Goal: Check status

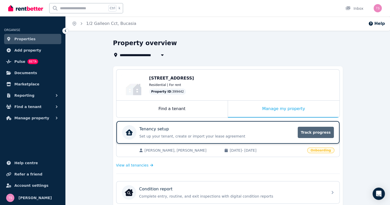
click at [314, 129] on span "Track progress" at bounding box center [316, 132] width 36 height 11
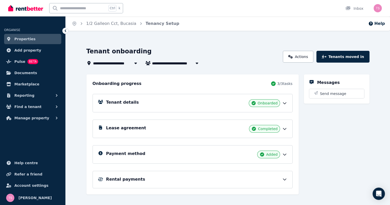
click at [287, 177] on icon at bounding box center [284, 179] width 5 height 5
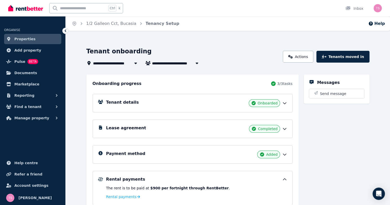
click at [65, 30] on icon at bounding box center [66, 31] width 2 height 3
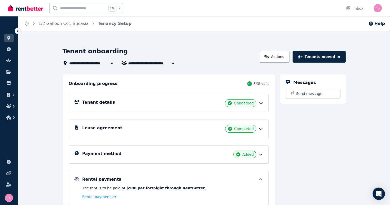
click at [17, 31] on icon at bounding box center [17, 30] width 5 height 5
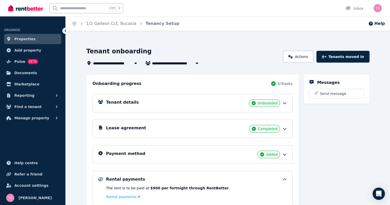
click at [17, 40] on span "Properties" at bounding box center [24, 39] width 21 height 6
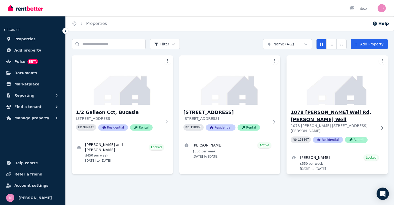
click at [304, 99] on img at bounding box center [337, 80] width 106 height 52
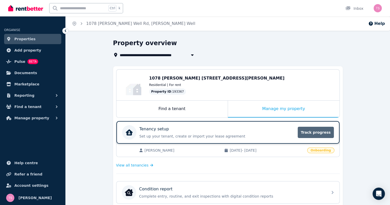
click at [319, 133] on span "Track progress" at bounding box center [316, 132] width 36 height 11
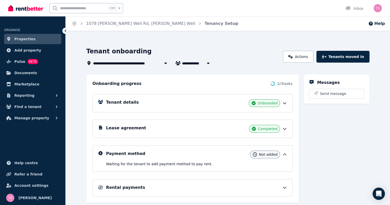
click at [287, 154] on icon at bounding box center [284, 154] width 5 height 5
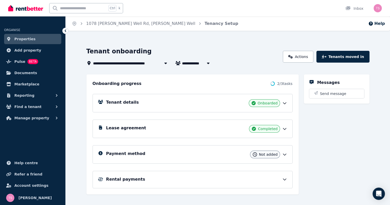
click at [287, 154] on icon at bounding box center [284, 154] width 5 height 5
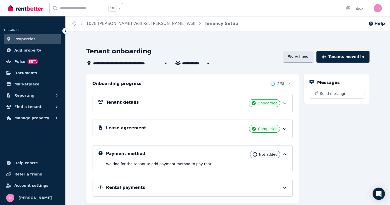
click at [293, 59] on icon at bounding box center [290, 57] width 5 height 4
